Goal: Task Accomplishment & Management: Complete application form

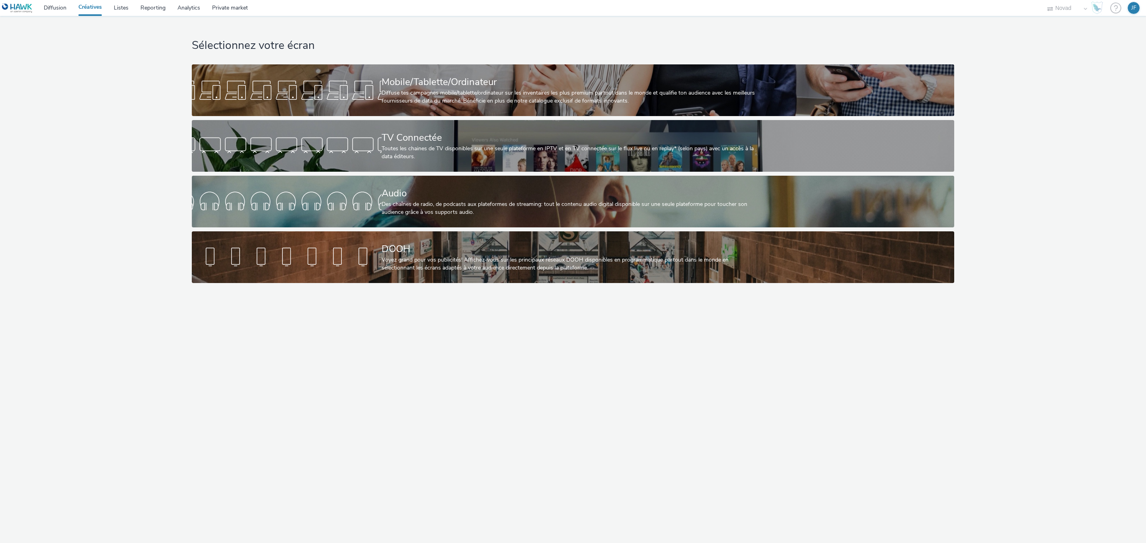
select select "ae52c008-e792-49d8-946c-ea980fe75bf6"
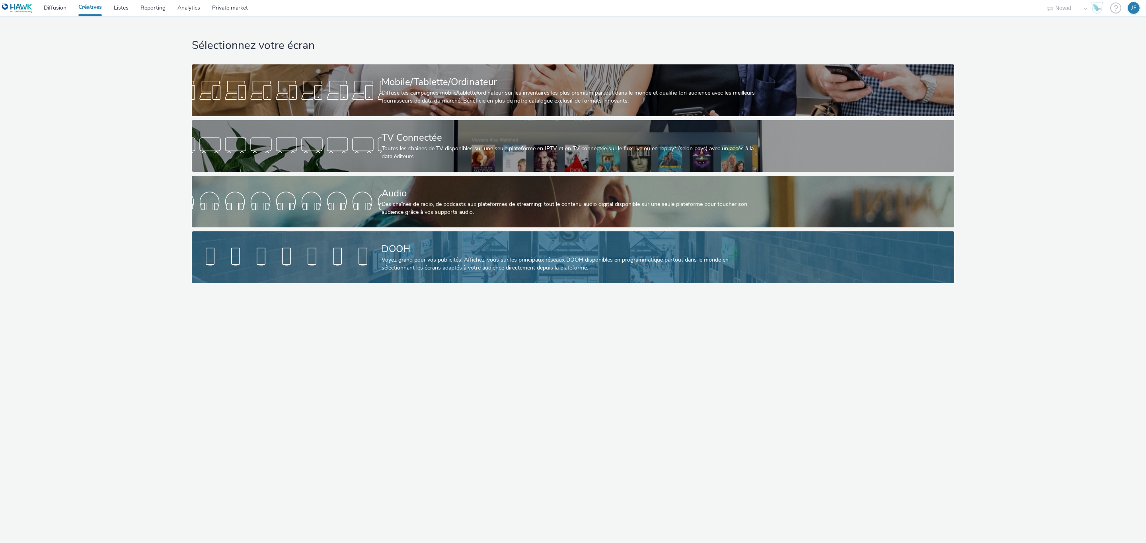
click at [450, 259] on div "Voyez grand pour vos publicités! Affichez-vous sur les principaux réseaux DOOH …" at bounding box center [572, 264] width 380 height 16
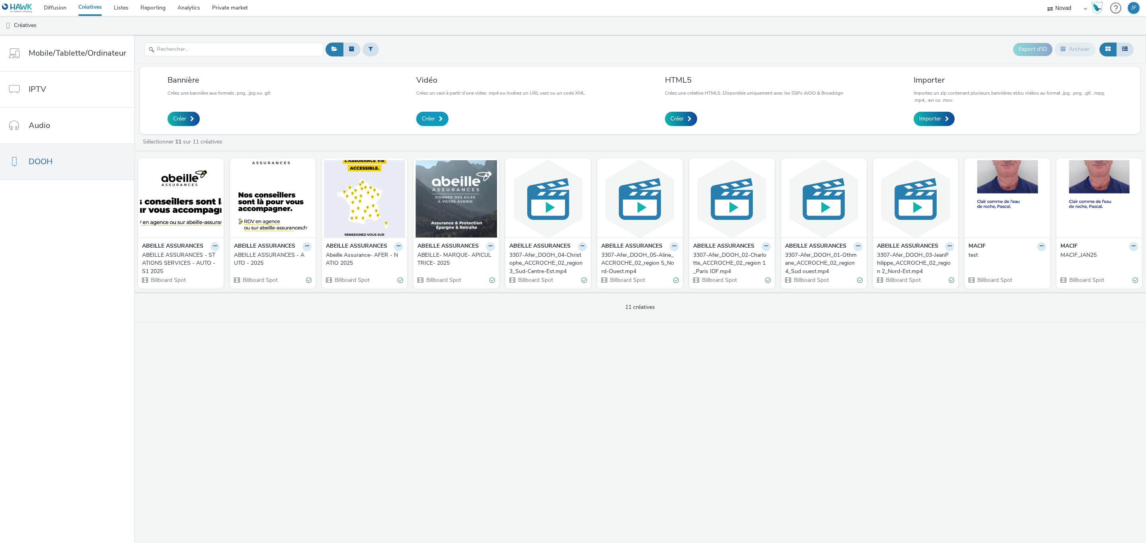
click at [430, 114] on link "Créer" at bounding box center [432, 119] width 32 height 14
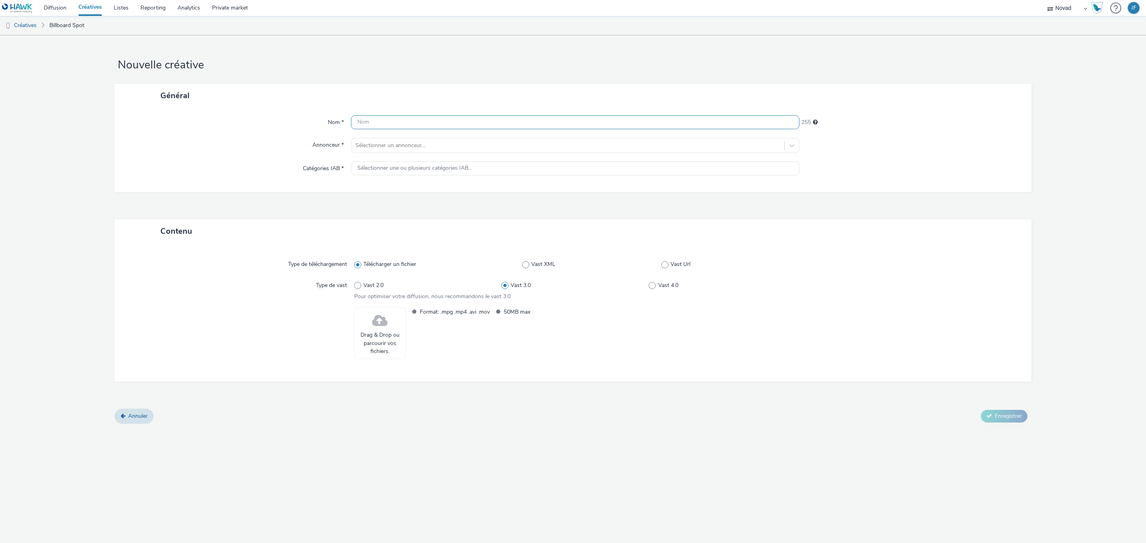
click at [400, 118] on input "text" at bounding box center [575, 122] width 448 height 14
click at [421, 121] on input "ABEILLE ASSURANCES -PRO- S" at bounding box center [575, 122] width 448 height 14
click at [434, 121] on input "ABEILLE ASSURANCES - PRO- S" at bounding box center [575, 122] width 448 height 14
click at [446, 121] on input "ABEILLE ASSURANCES - PRO - S" at bounding box center [575, 122] width 448 height 14
type input "ABEILLE ASSURANCES - PRO - S2 2025"
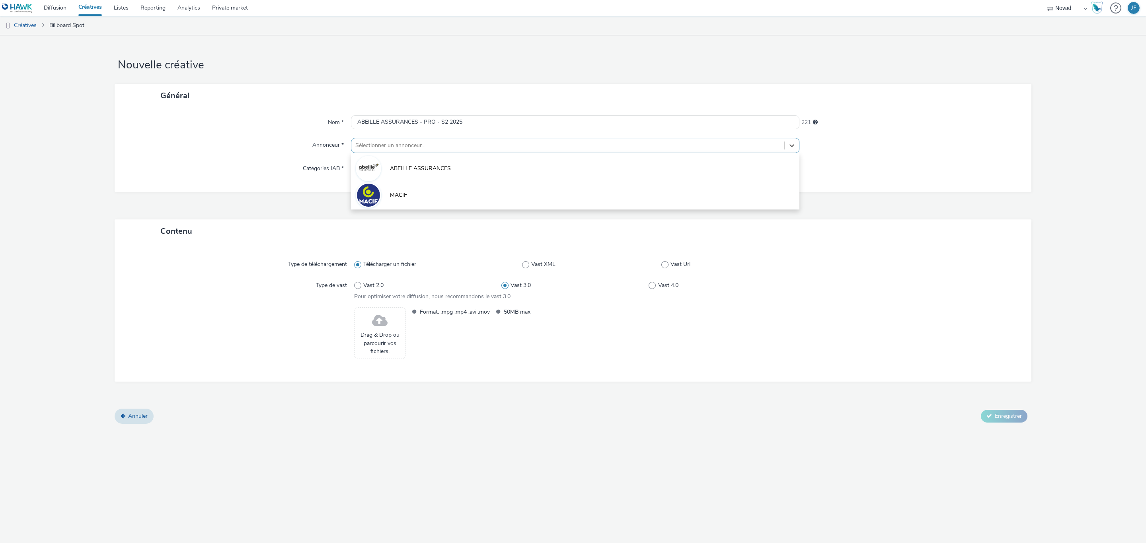
click at [429, 142] on div at bounding box center [567, 146] width 425 height 10
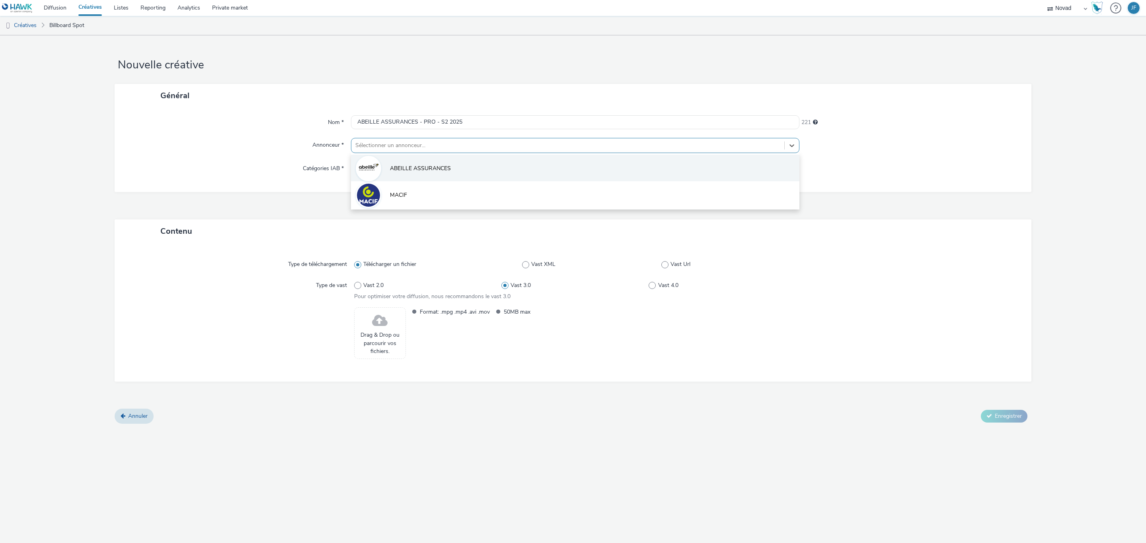
click at [422, 167] on span "ABEILLE ASSURANCES" at bounding box center [420, 169] width 61 height 8
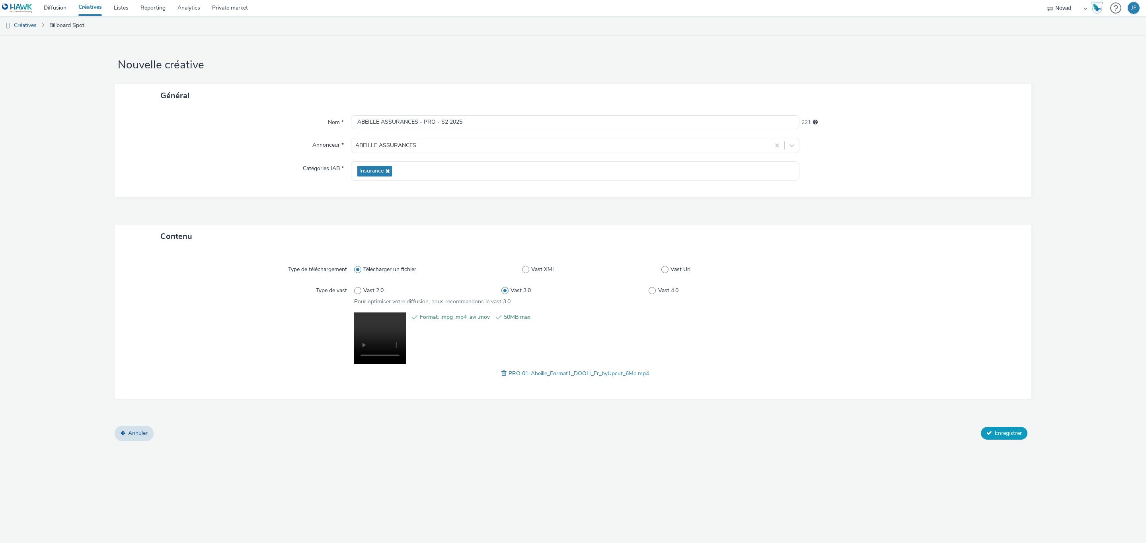
click at [1003, 434] on span "Enregistrer" at bounding box center [1008, 434] width 27 height 8
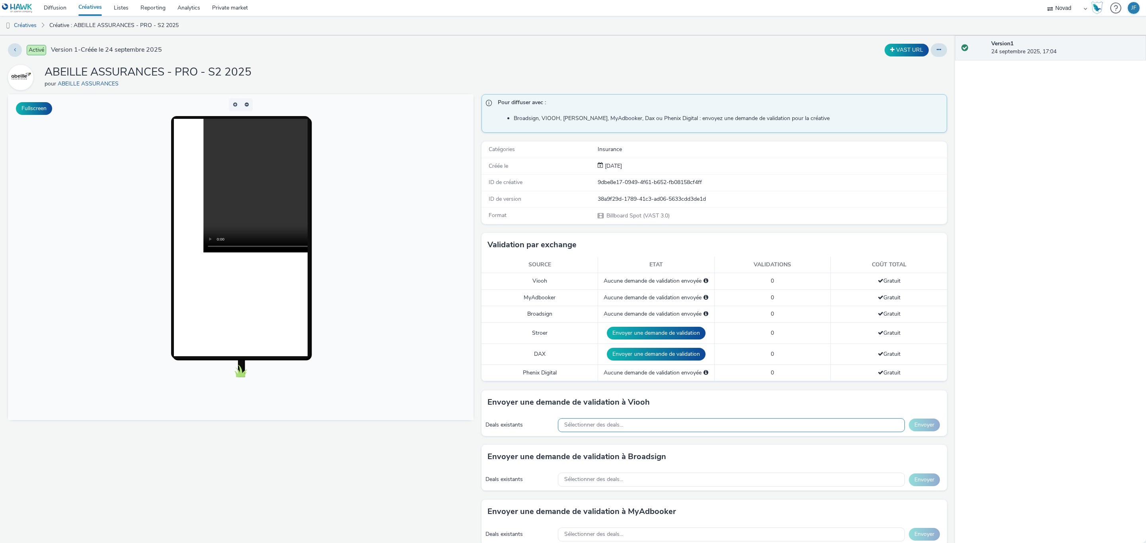
click at [668, 432] on div "Sélectionner des deals..." at bounding box center [731, 426] width 347 height 14
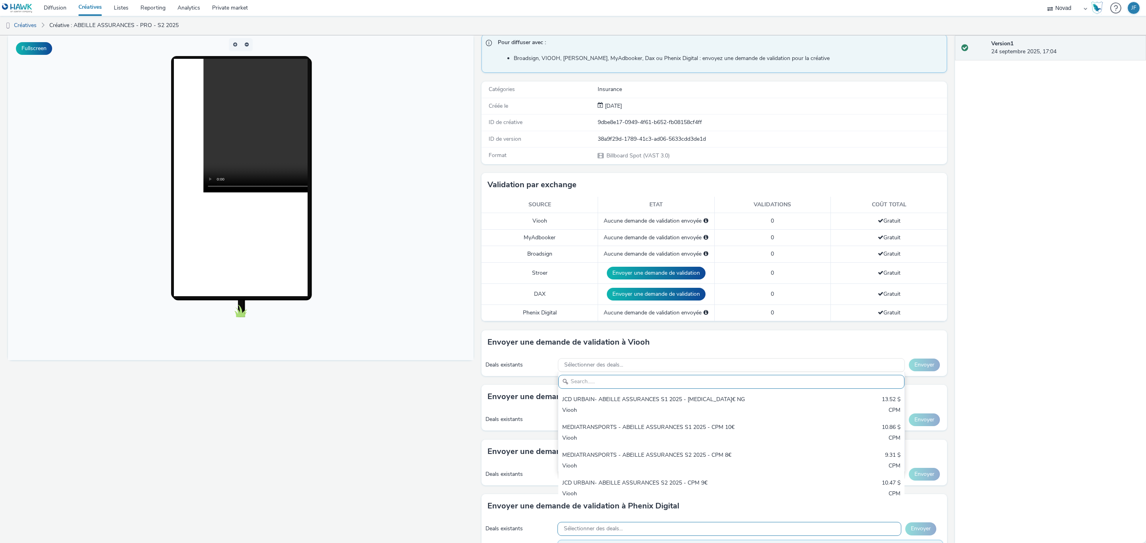
scroll to position [119, 0]
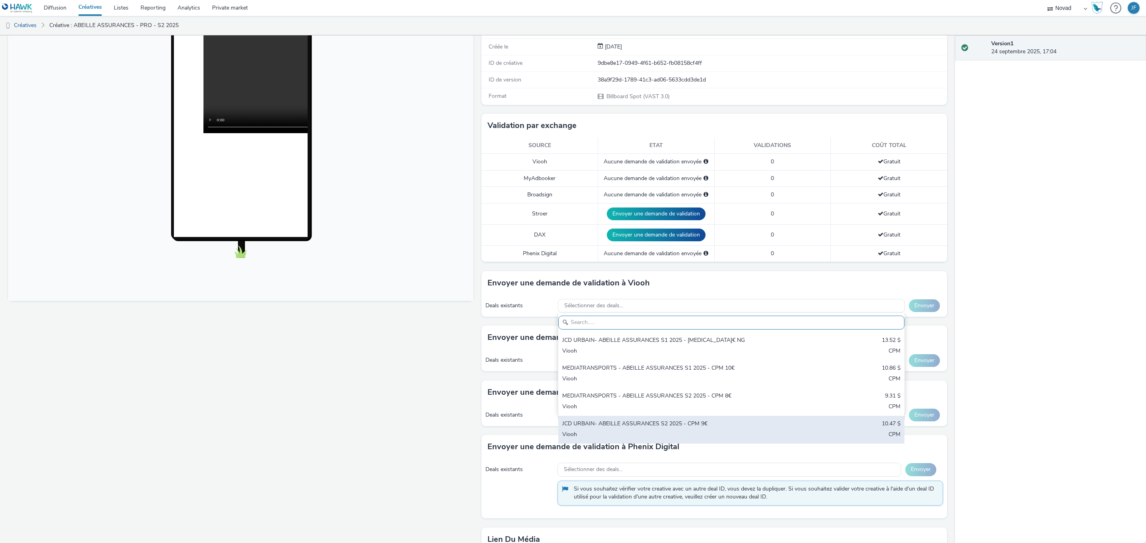
click at [669, 424] on div "JCD URBAIN- ABEILLE ASSURANCES S2 2025 - CPM 9€" at bounding box center [674, 424] width 224 height 9
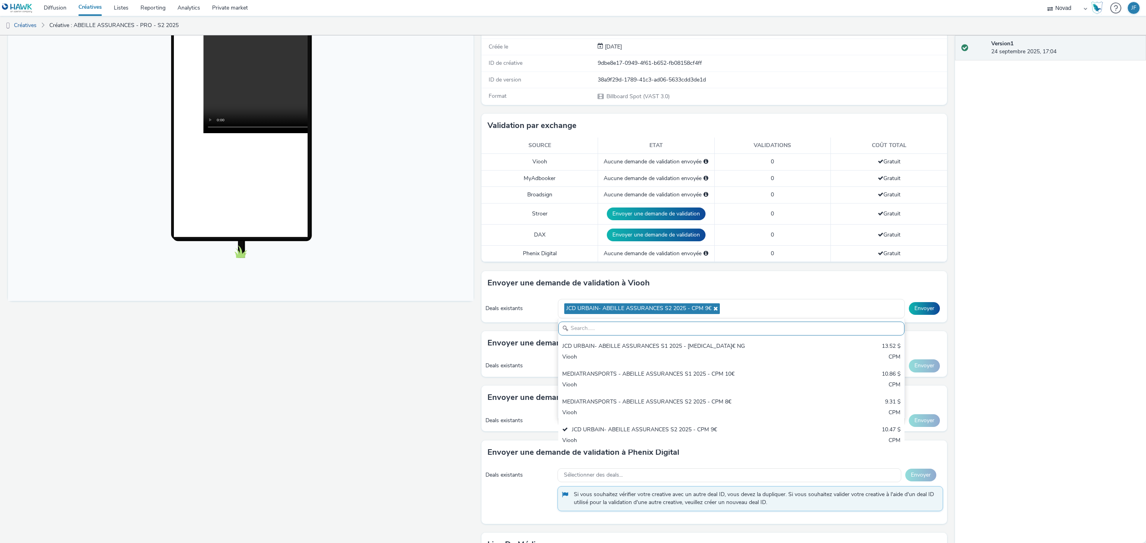
click at [403, 352] on div "Fullscreen" at bounding box center [242, 313] width 469 height 677
click at [611, 373] on div "Sélectionner des deals..." at bounding box center [731, 366] width 347 height 14
click at [339, 397] on div "Fullscreen" at bounding box center [242, 313] width 469 height 677
click at [631, 420] on div "Sélectionner des deals..." at bounding box center [731, 421] width 347 height 14
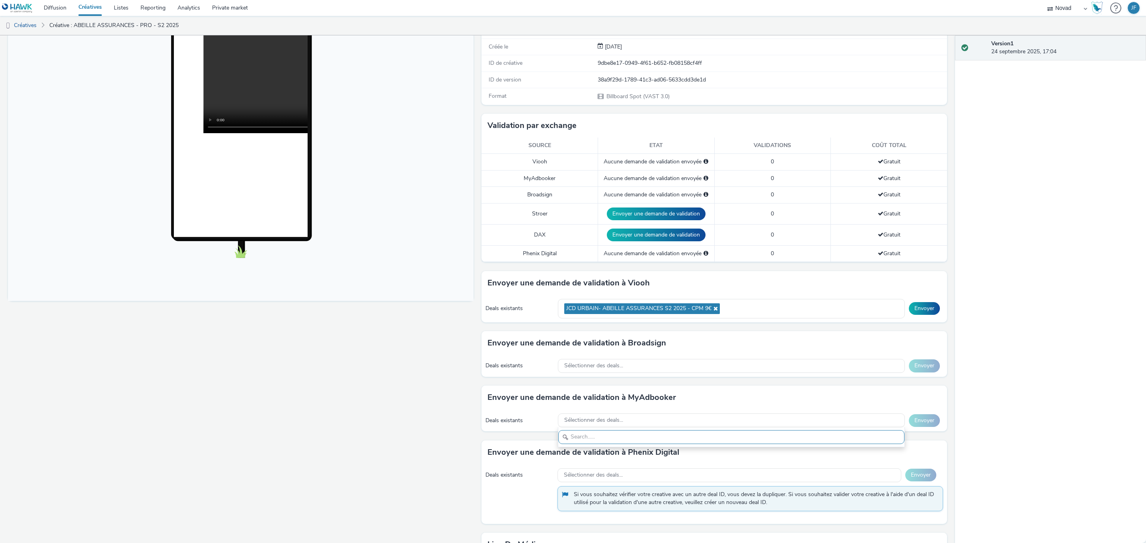
click at [399, 415] on div "Fullscreen" at bounding box center [242, 313] width 469 height 677
click at [591, 477] on span "Sélectionner des deals..." at bounding box center [593, 475] width 59 height 7
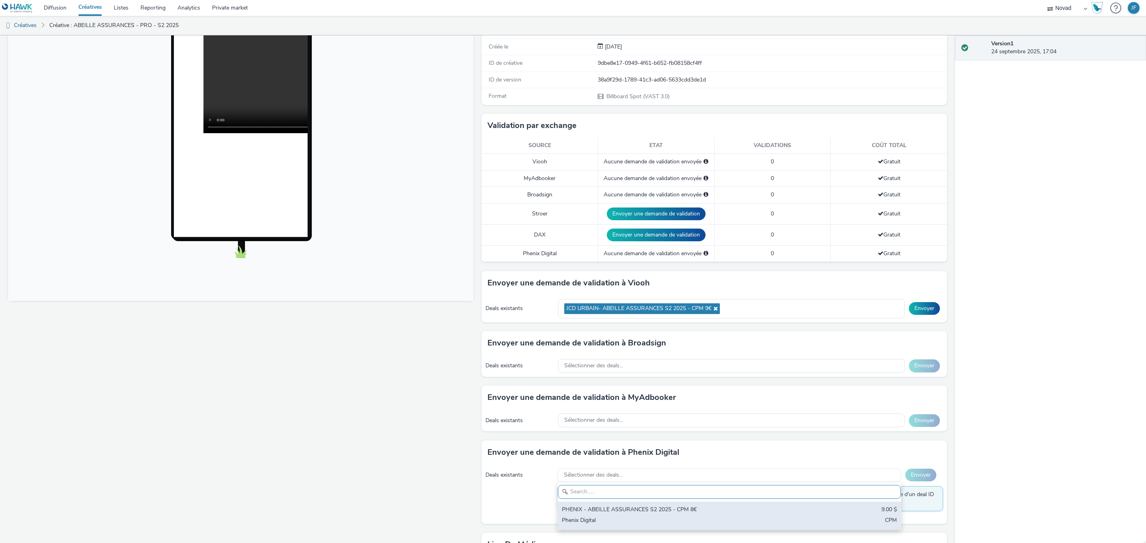
click at [592, 512] on div "PHENIX - ABEILLE ASSURANCES S2 2025 - CPM 8€" at bounding box center [673, 510] width 222 height 9
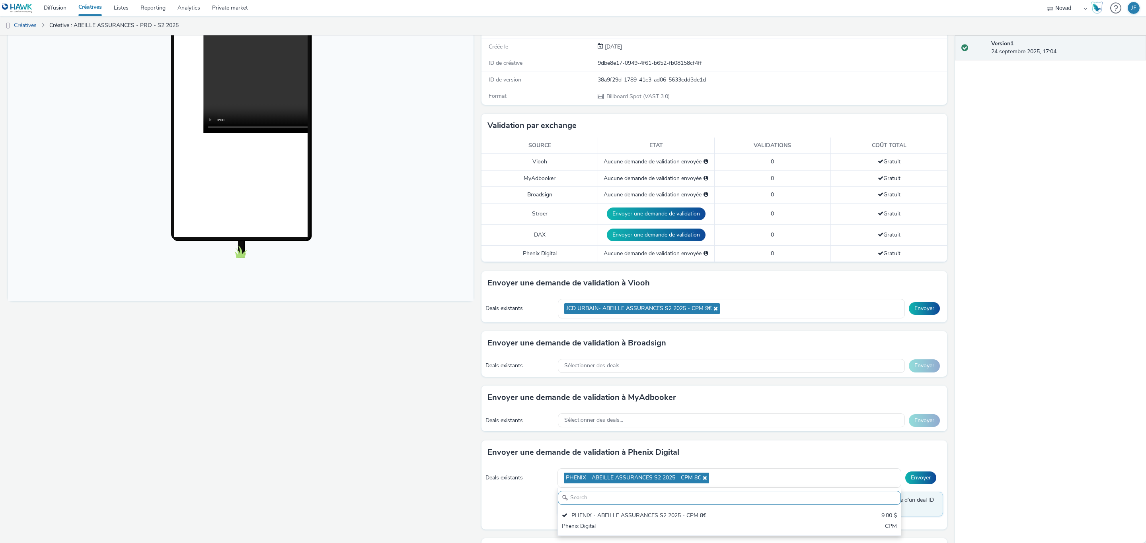
click at [400, 446] on div "Fullscreen" at bounding box center [242, 316] width 469 height 682
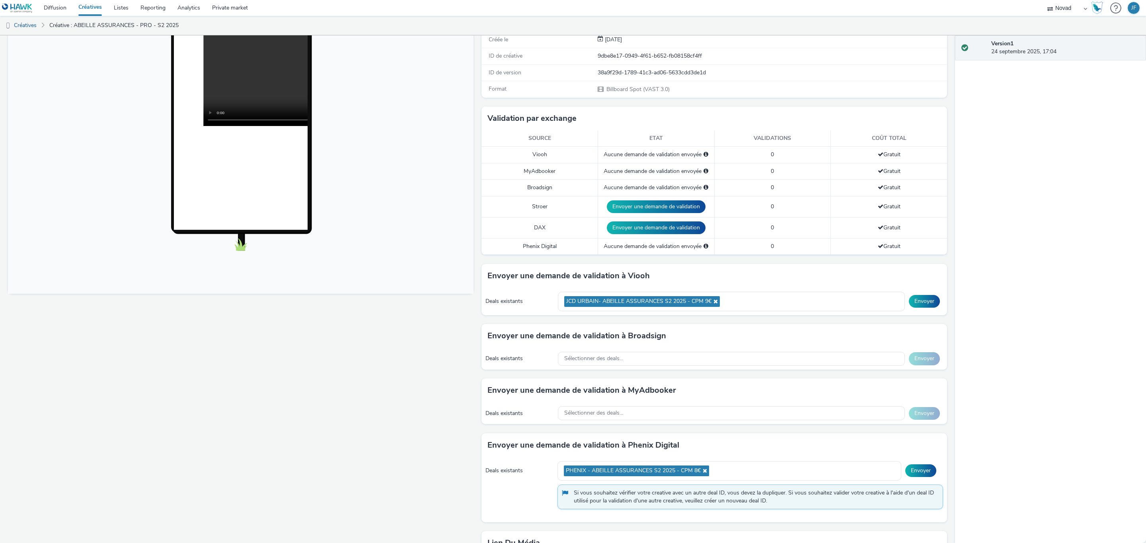
scroll to position [118, 0]
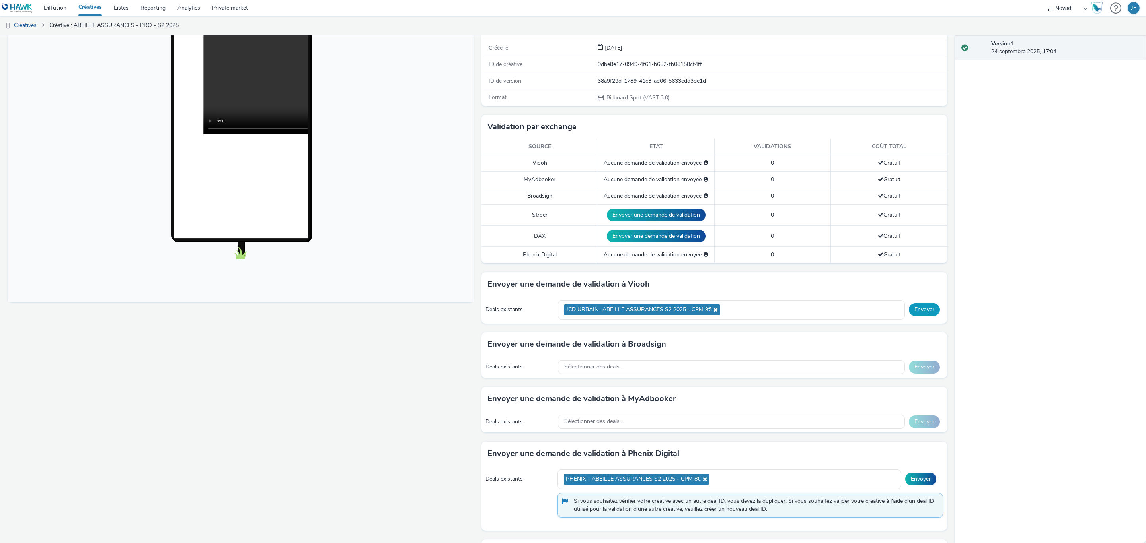
click at [918, 309] on button "Envoyer" at bounding box center [924, 310] width 31 height 13
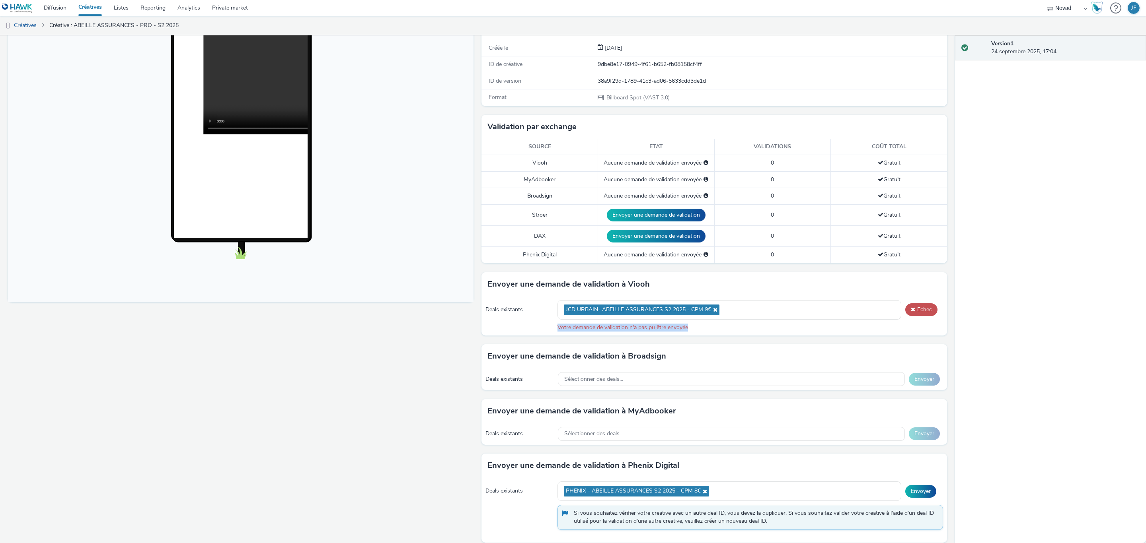
drag, startPoint x: 553, startPoint y: 333, endPoint x: 711, endPoint y: 333, distance: 157.5
click at [711, 332] on div "Votre demande de validation n'a pas pu être envoyée" at bounding box center [749, 328] width 385 height 8
click at [442, 346] on div "Fullscreen" at bounding box center [242, 323] width 469 height 695
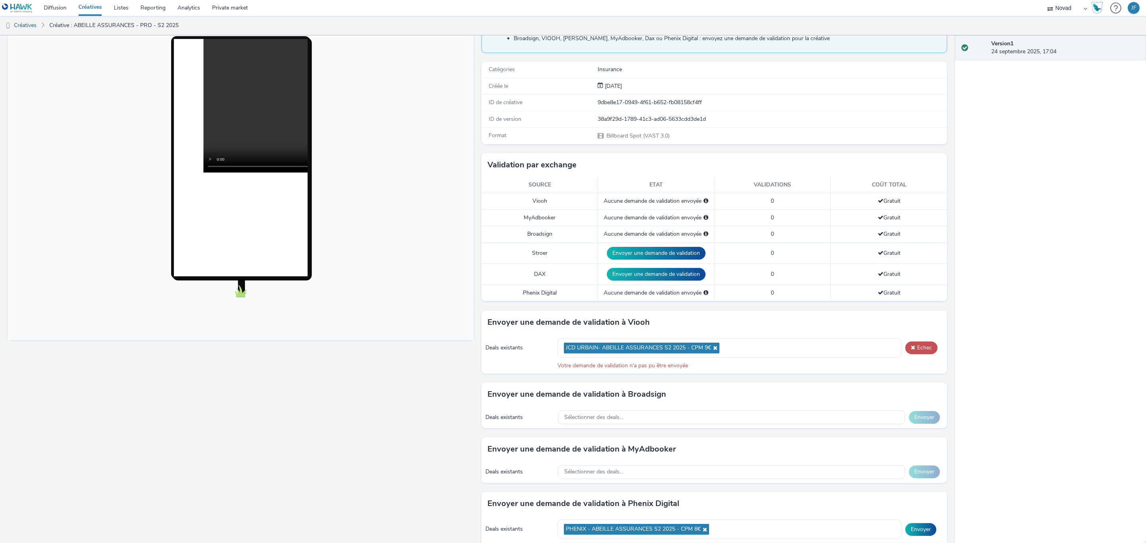
scroll to position [58, 0]
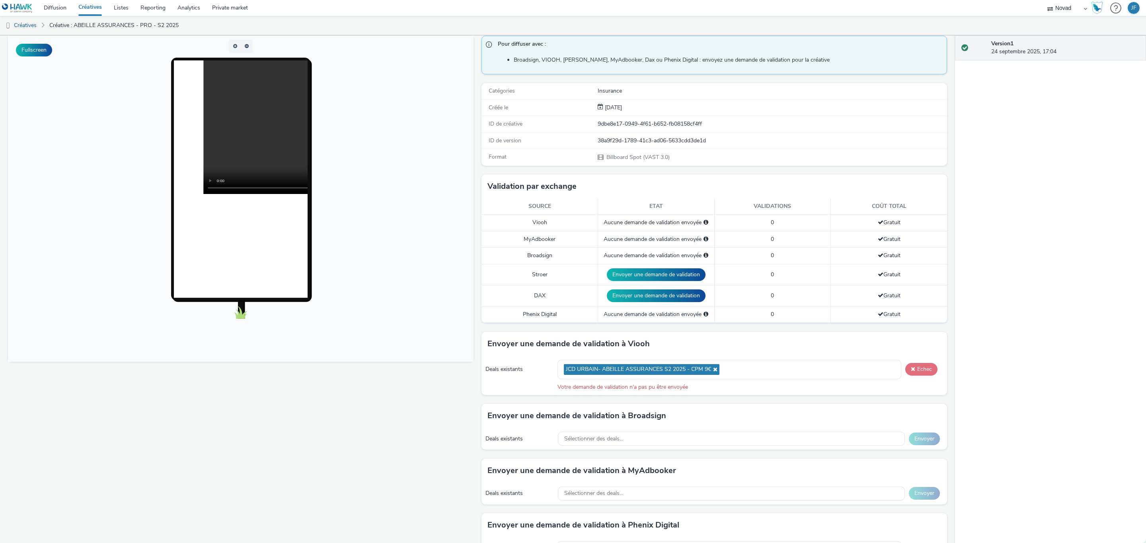
click at [909, 373] on button "Echec" at bounding box center [921, 369] width 32 height 13
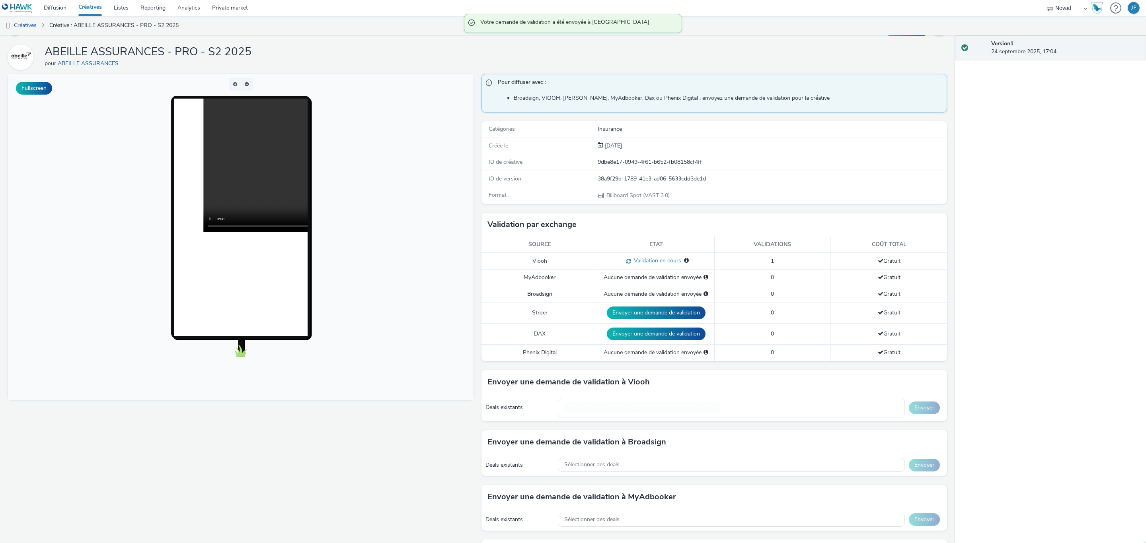
scroll to position [0, 0]
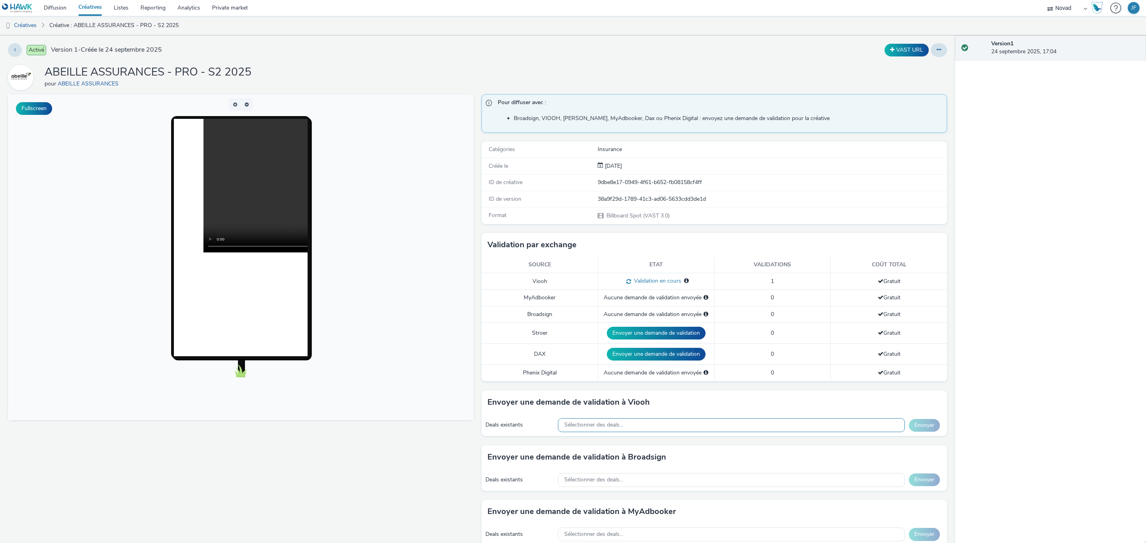
click at [642, 423] on div "Sélectionner des deals..." at bounding box center [731, 426] width 347 height 14
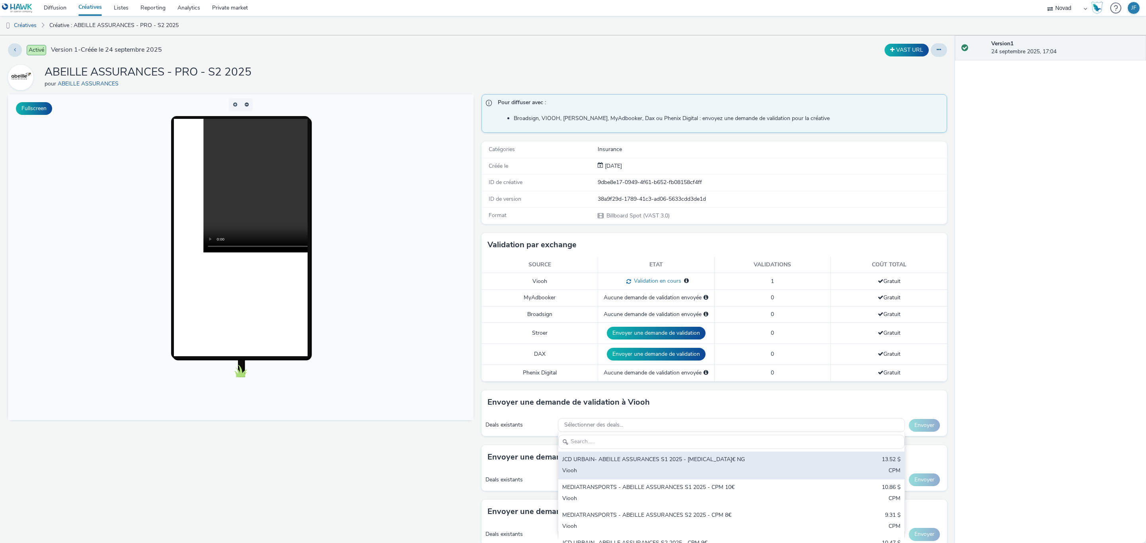
scroll to position [60, 0]
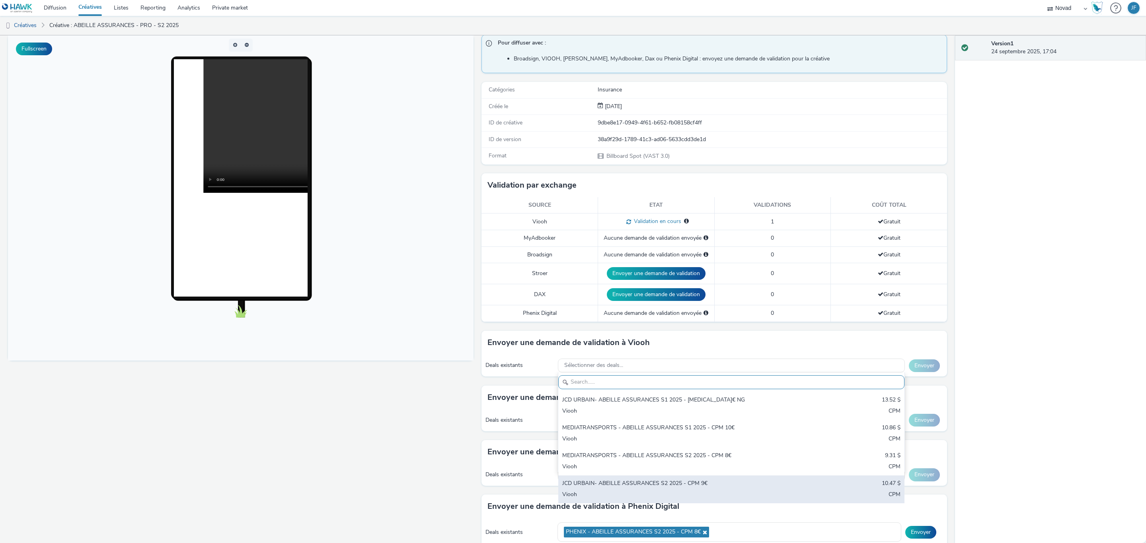
click at [647, 486] on div "JCD URBAIN- ABEILLE ASSURANCES S2 2025 - CPM 9€" at bounding box center [674, 484] width 224 height 9
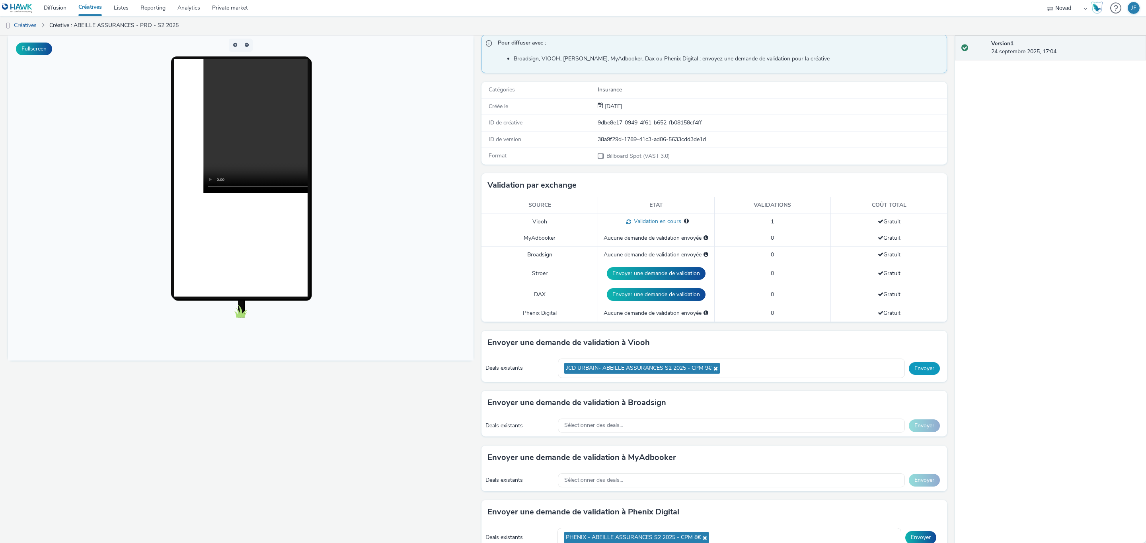
click at [918, 367] on button "Envoyer" at bounding box center [924, 368] width 31 height 13
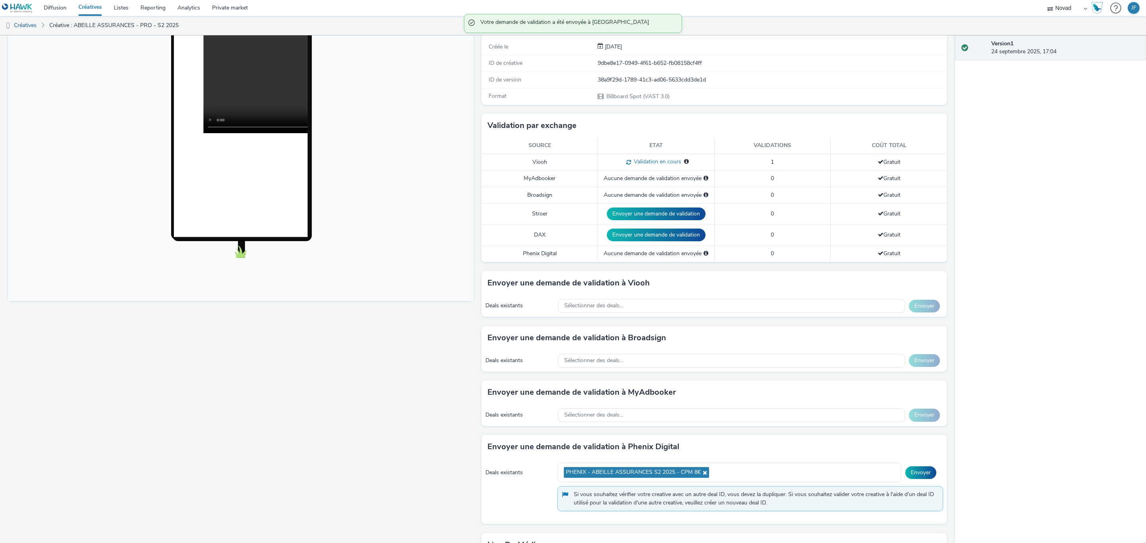
scroll to position [179, 0]
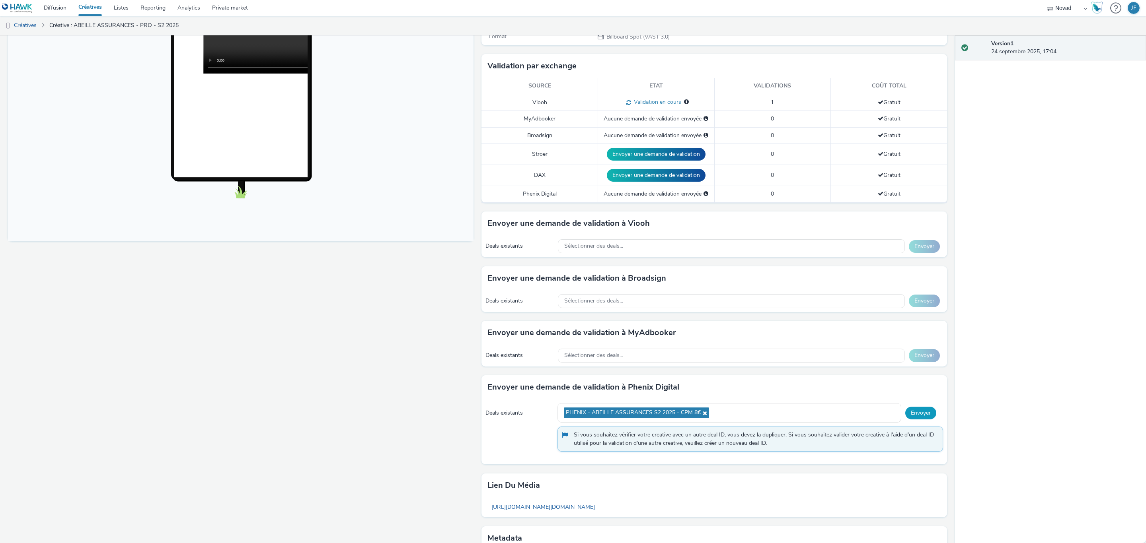
click at [915, 415] on button "Envoyer" at bounding box center [920, 413] width 31 height 13
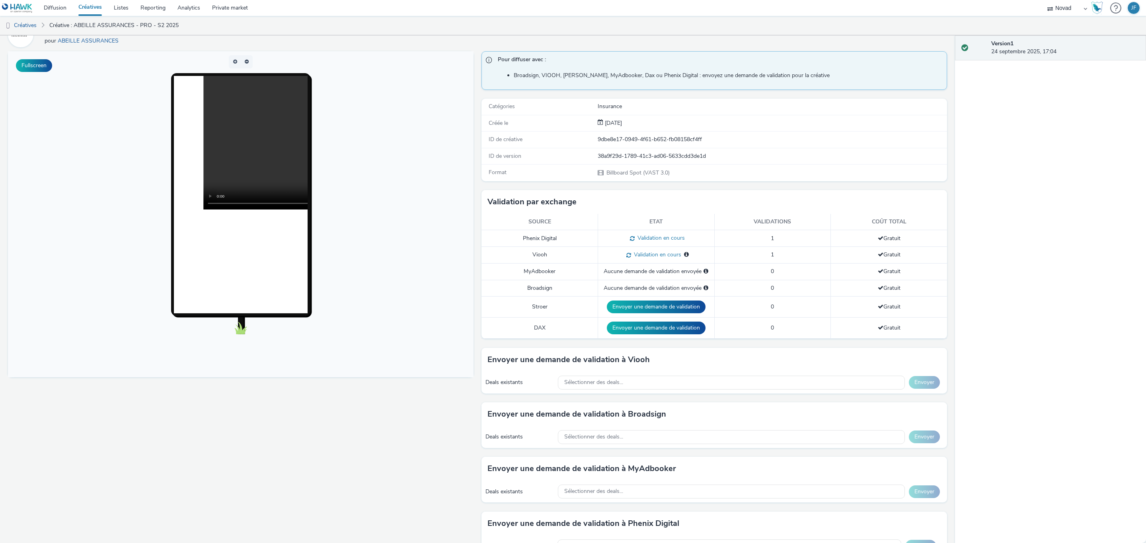
scroll to position [0, 0]
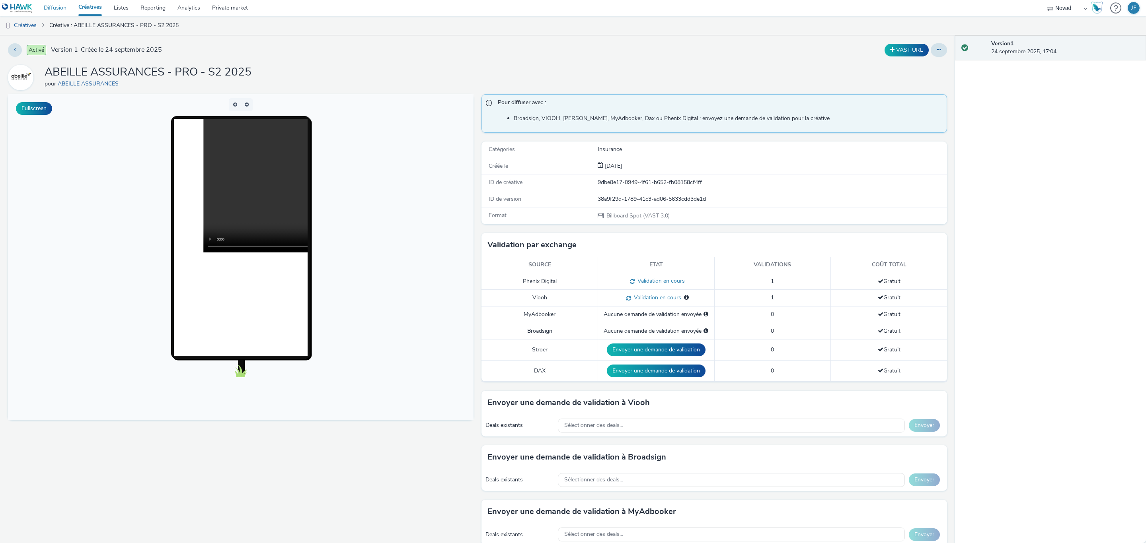
click at [54, 5] on link "Diffusion" at bounding box center [55, 8] width 35 height 16
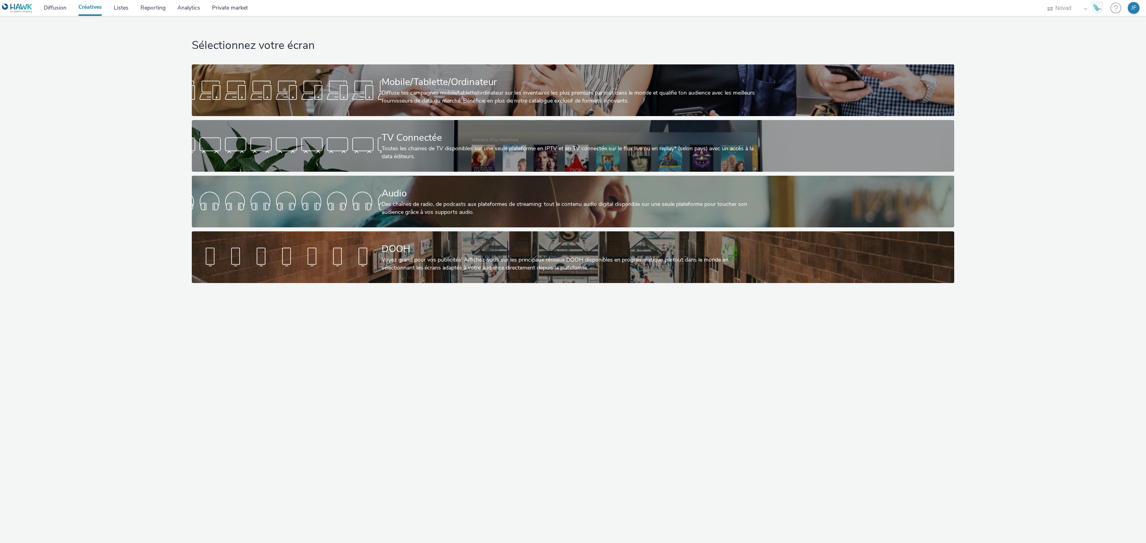
select select "ae52c008-e792-49d8-946c-ea980fe75bf6"
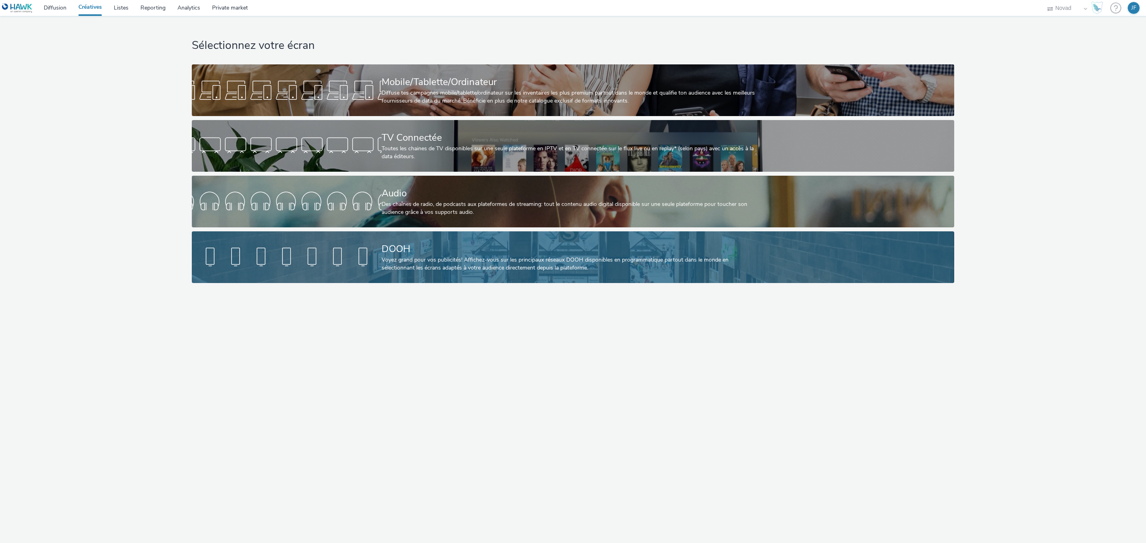
click at [498, 246] on div "DOOH" at bounding box center [572, 249] width 380 height 14
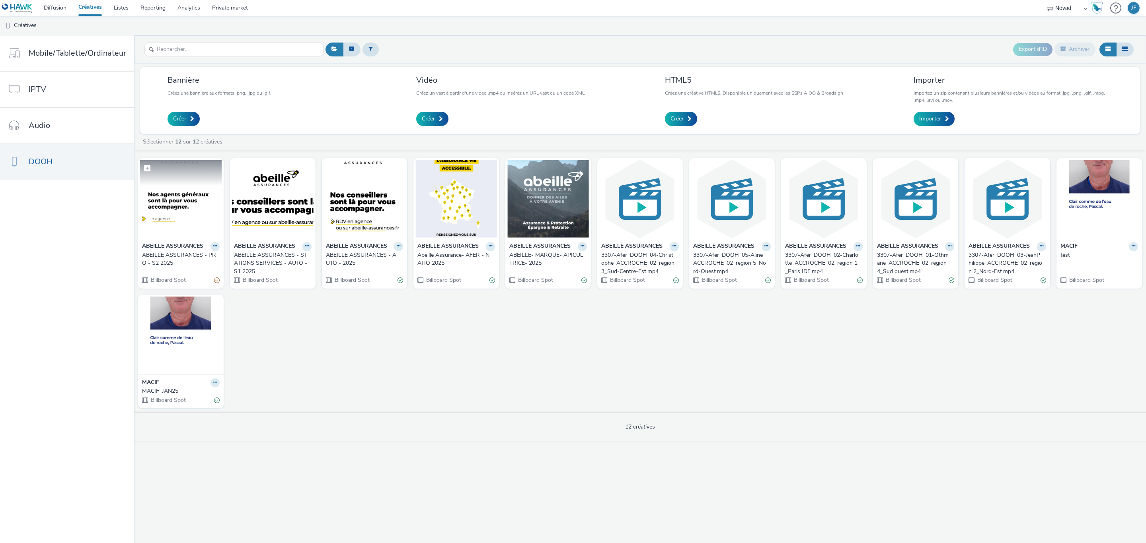
click at [168, 195] on img at bounding box center [181, 199] width 82 height 78
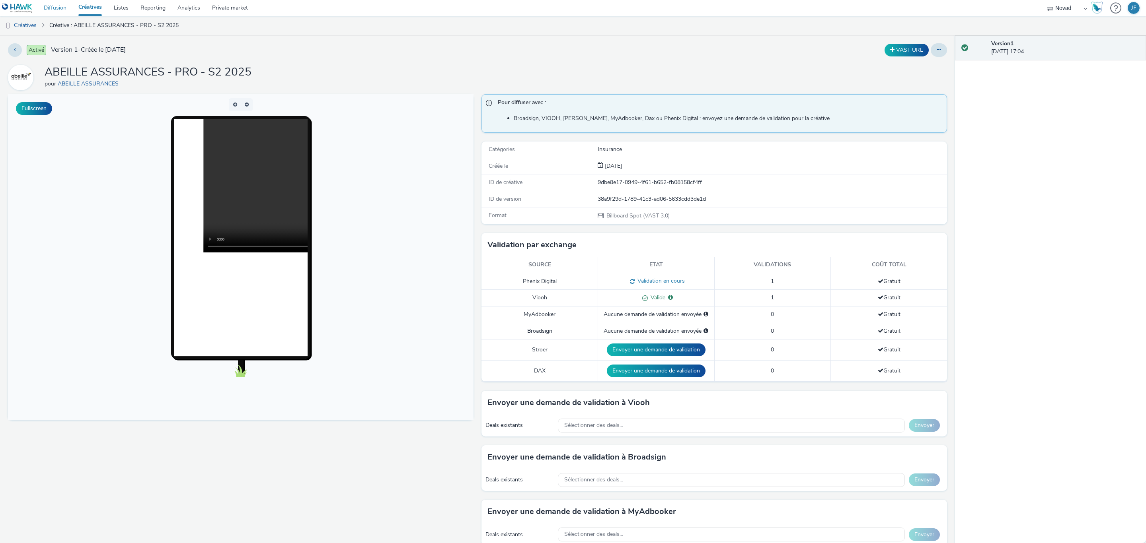
click at [49, 6] on link "Diffusion" at bounding box center [55, 8] width 35 height 16
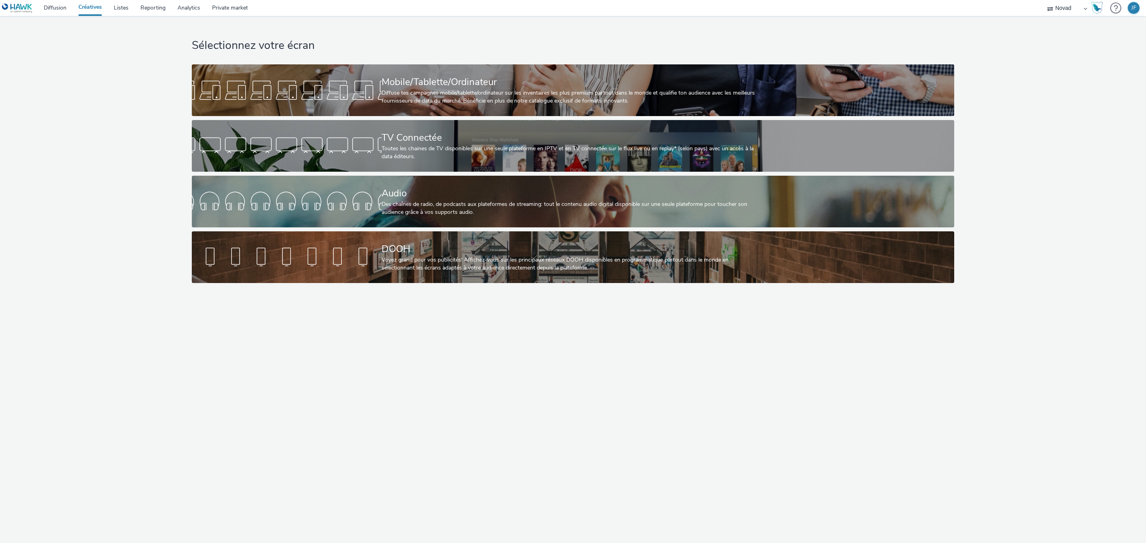
select select "ae52c008-e792-49d8-946c-ea980fe75bf6"
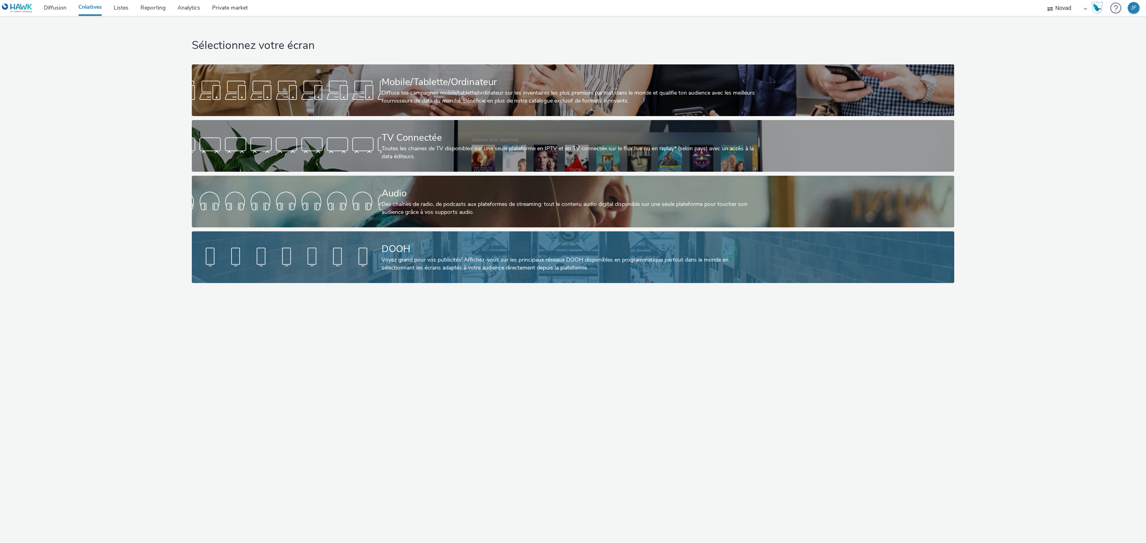
click at [425, 252] on div "DOOH" at bounding box center [572, 249] width 380 height 14
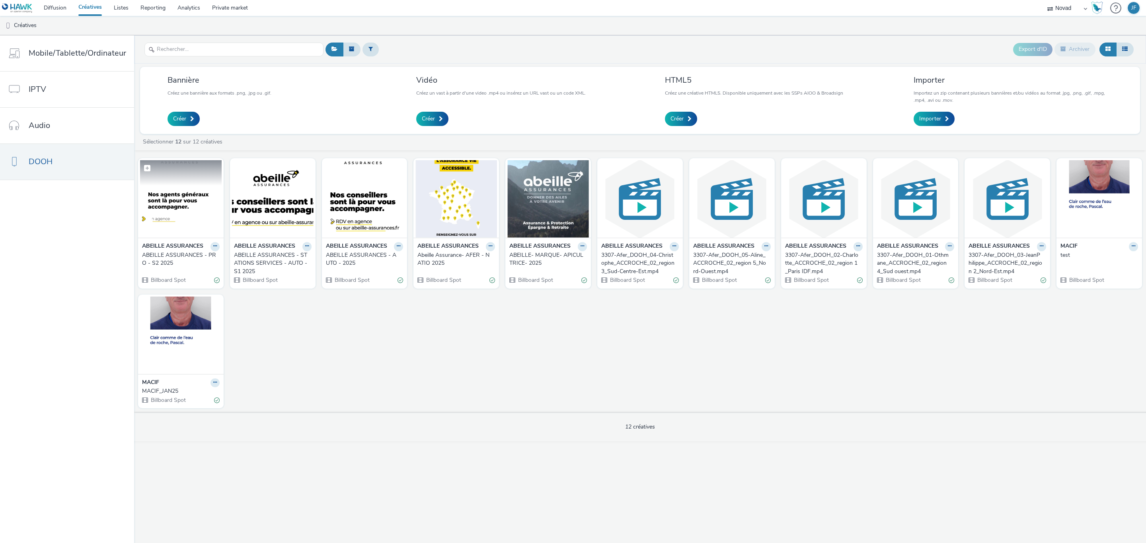
click at [174, 210] on img at bounding box center [181, 199] width 82 height 78
